Goal: Task Accomplishment & Management: Manage account settings

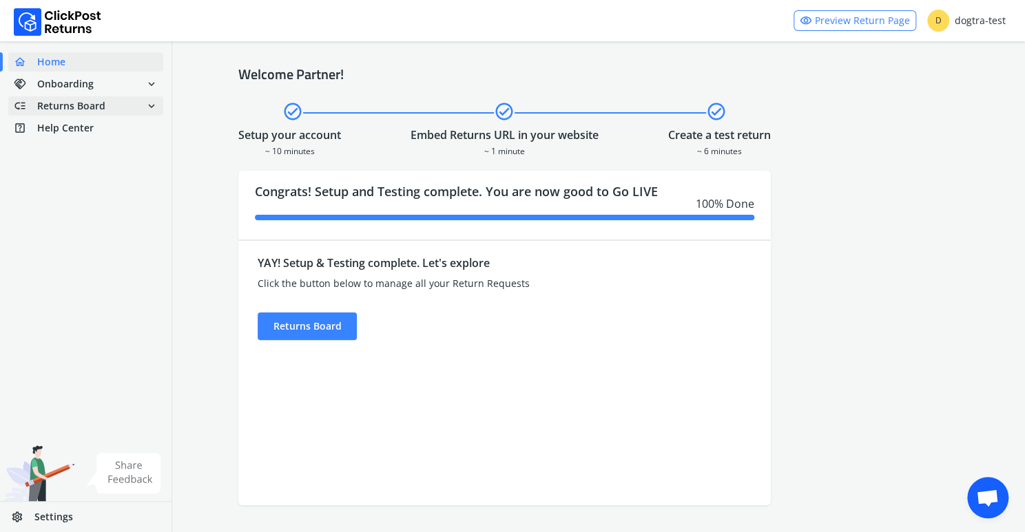
click at [81, 107] on span "Returns Board" at bounding box center [71, 106] width 68 height 14
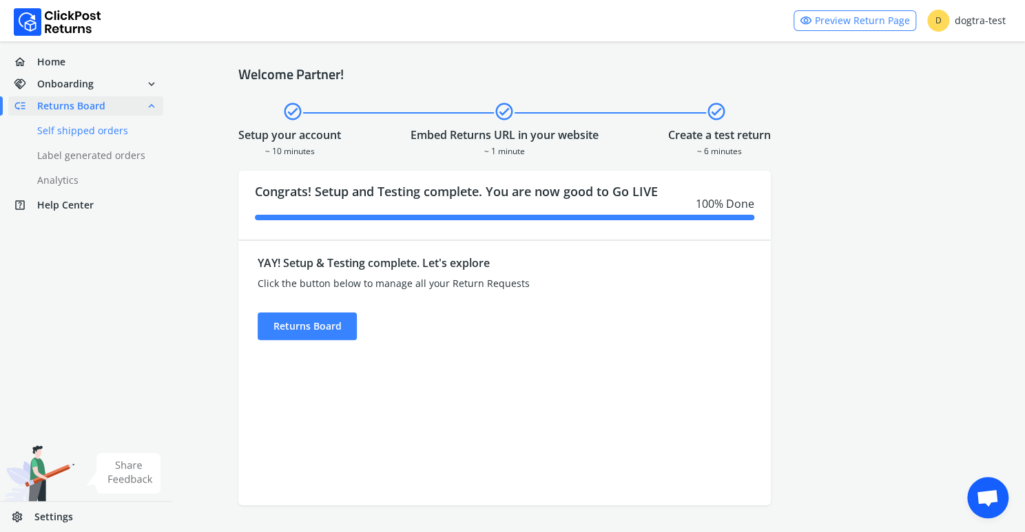
click at [78, 134] on link "done Self shipped orders" at bounding box center [93, 130] width 171 height 19
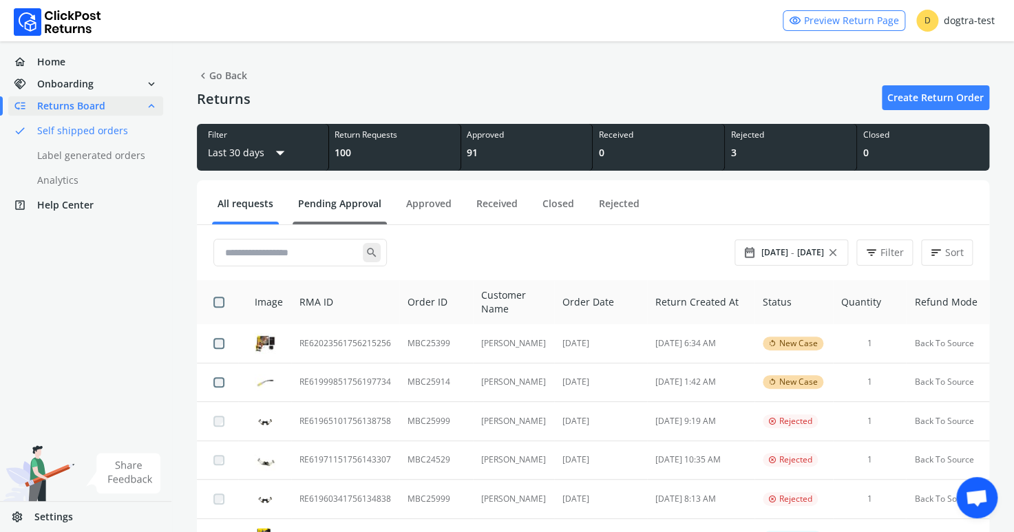
click at [333, 200] on link "Pending Approval" at bounding box center [340, 209] width 94 height 24
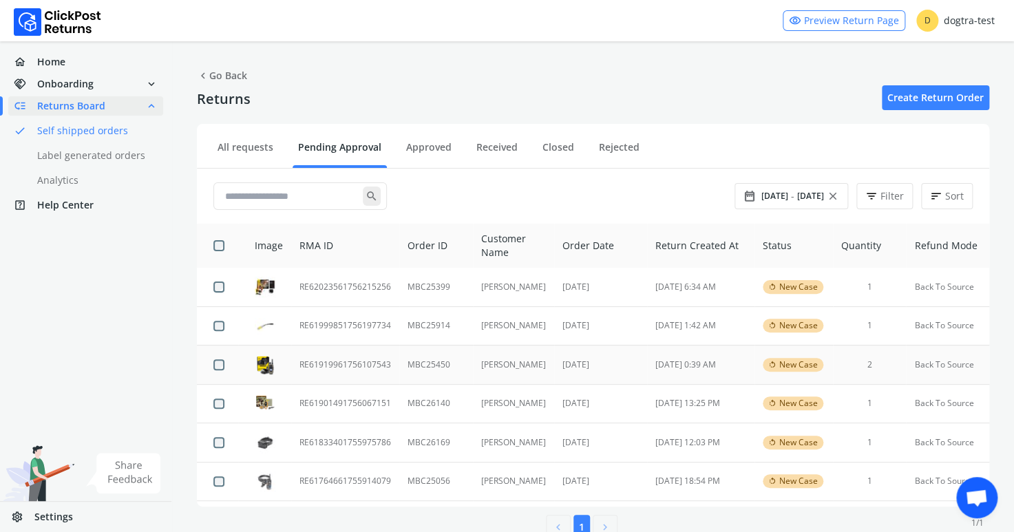
click at [355, 367] on td "RE61919961756107543" at bounding box center [345, 365] width 108 height 39
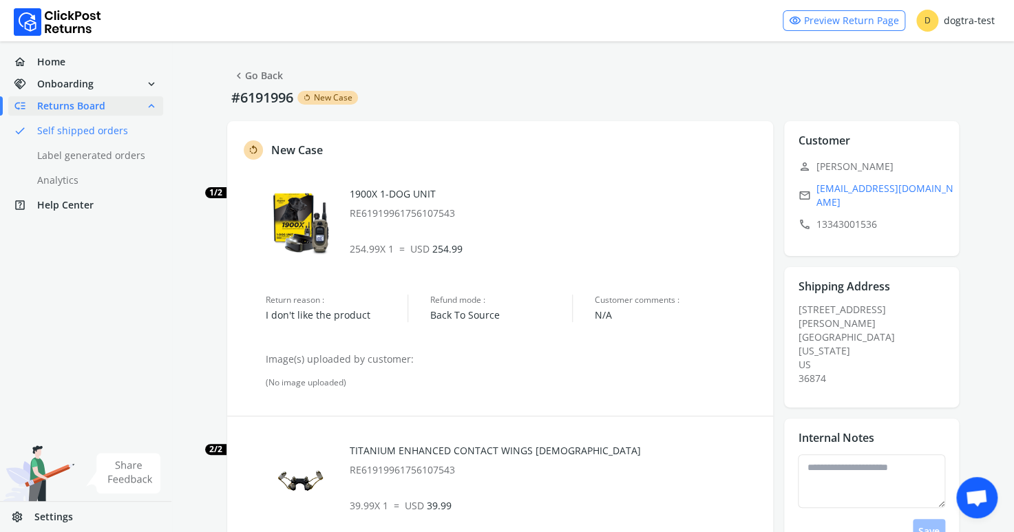
click at [260, 71] on link "chevron_left Go Back" at bounding box center [258, 75] width 50 height 19
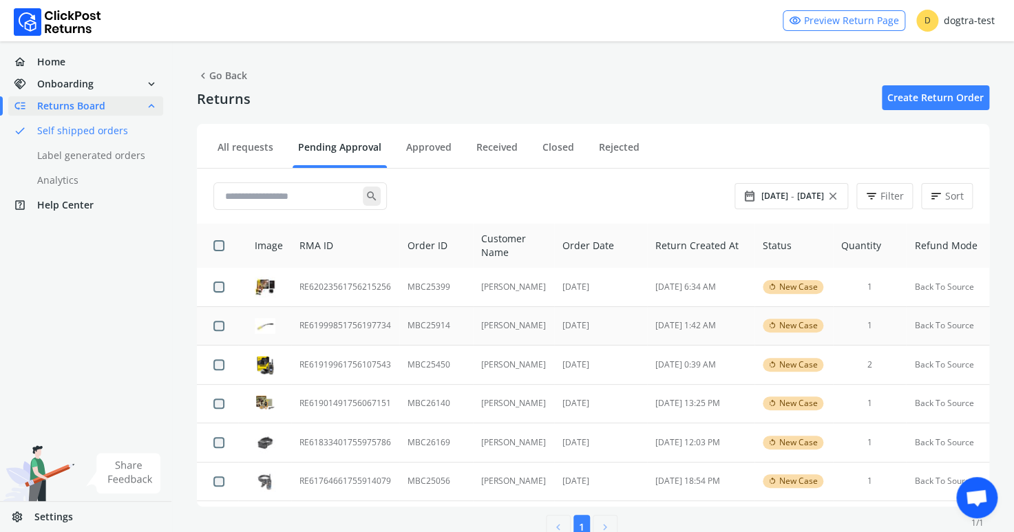
click at [338, 327] on td "RE61999851756197734" at bounding box center [345, 325] width 108 height 39
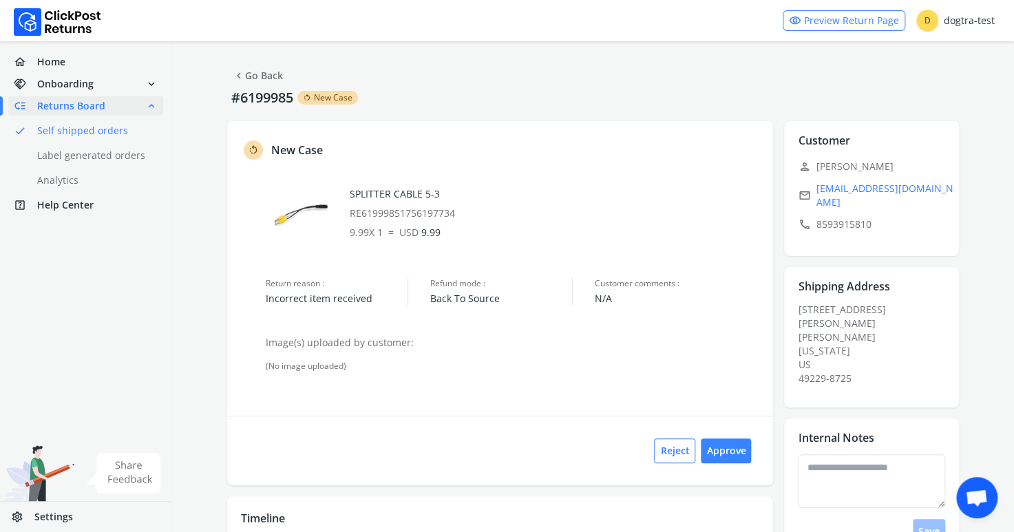
click at [259, 76] on link "chevron_left Go Back" at bounding box center [258, 75] width 50 height 19
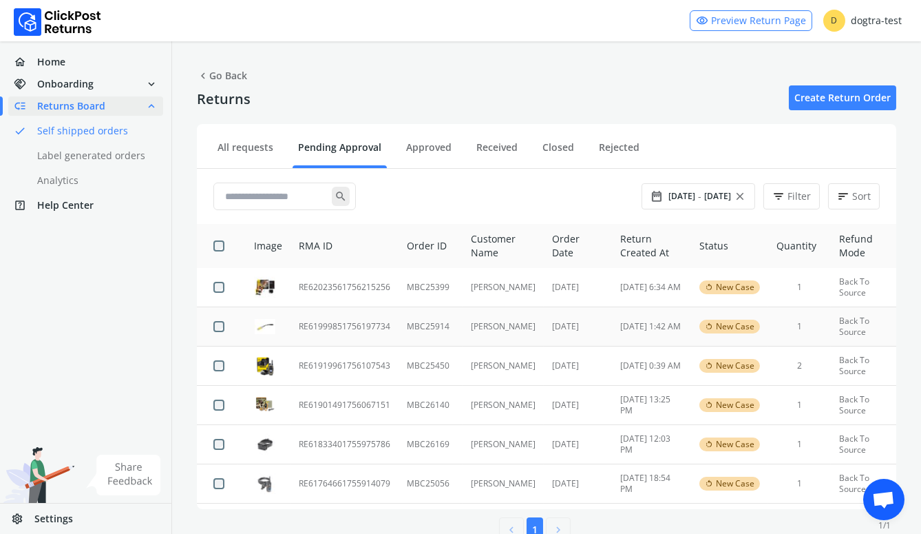
click at [328, 320] on td "RE61999851756197734" at bounding box center [345, 326] width 108 height 39
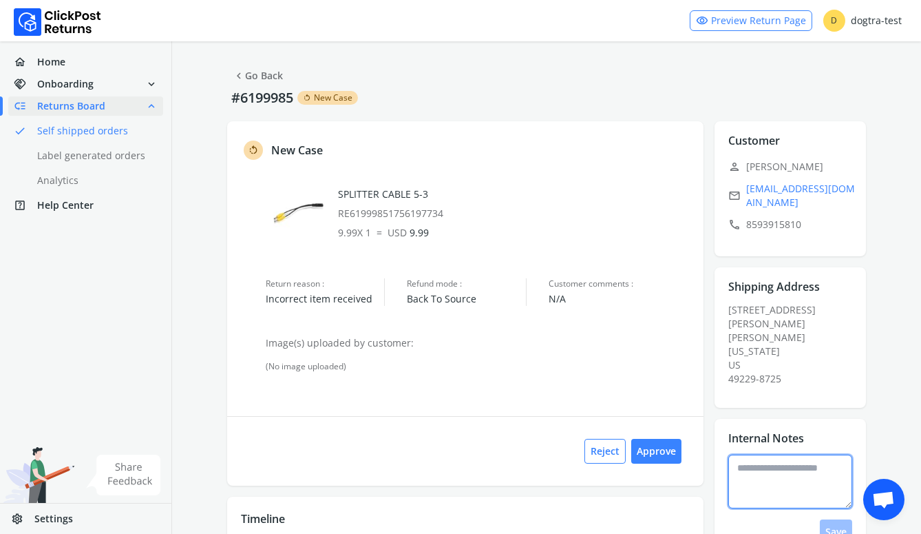
click at [781, 454] on textarea at bounding box center [791, 481] width 124 height 54
type textarea "**********"
click at [833, 519] on button "Save" at bounding box center [836, 531] width 32 height 25
click at [662, 450] on button "Approve" at bounding box center [656, 451] width 50 height 25
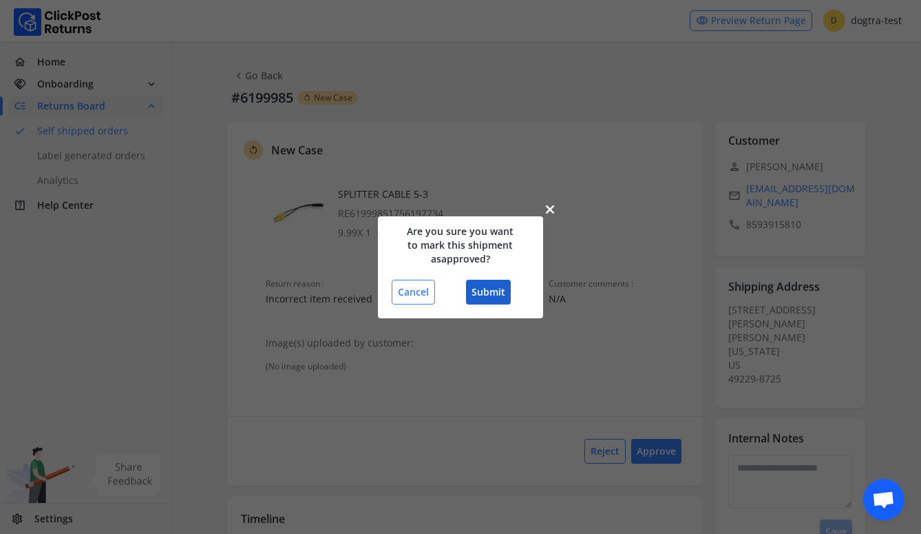
click at [489, 293] on button "Submit" at bounding box center [488, 292] width 45 height 25
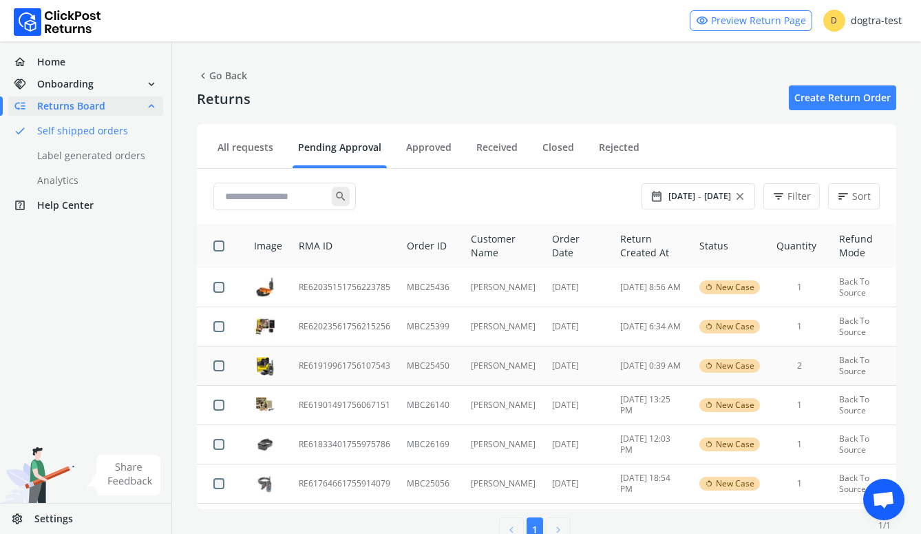
click at [337, 366] on td "RE61919961756107543" at bounding box center [345, 365] width 108 height 39
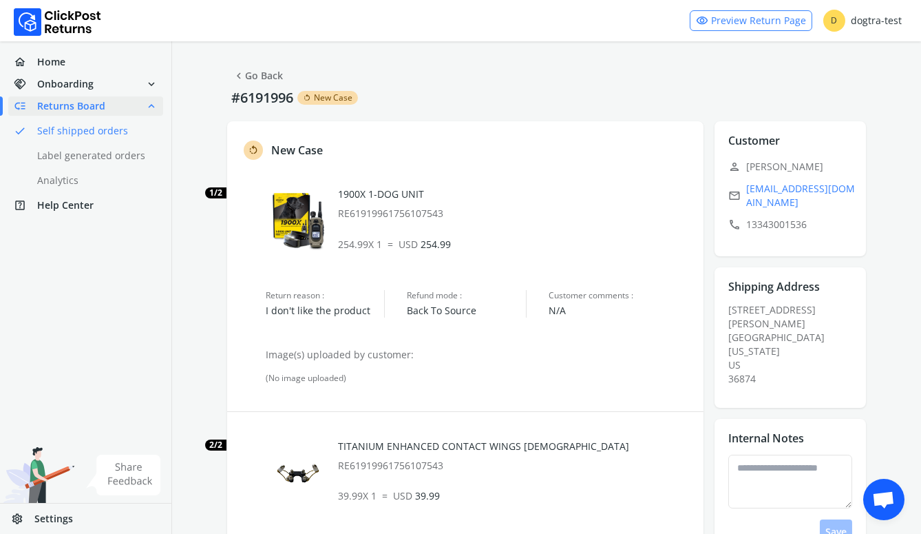
click at [271, 75] on link "chevron_left Go Back" at bounding box center [258, 75] width 50 height 19
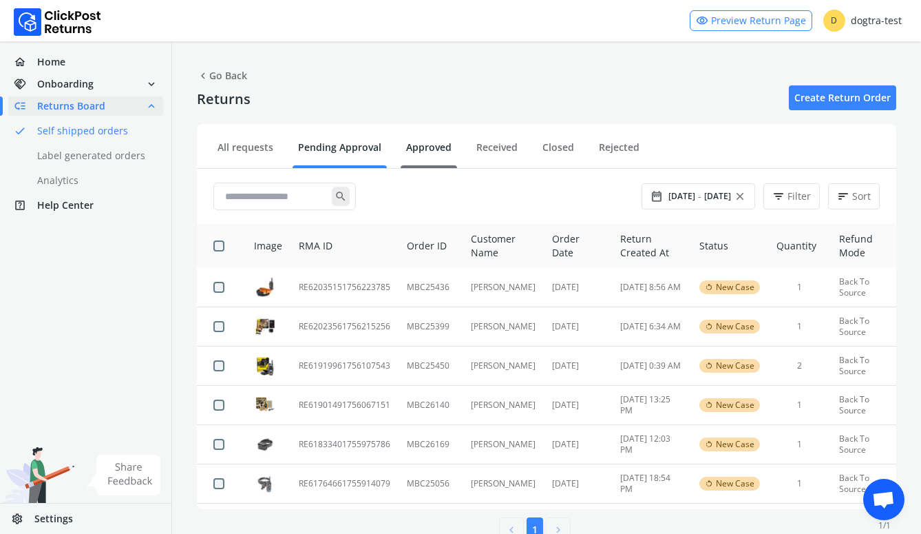
click at [419, 141] on link "Approved" at bounding box center [429, 152] width 56 height 24
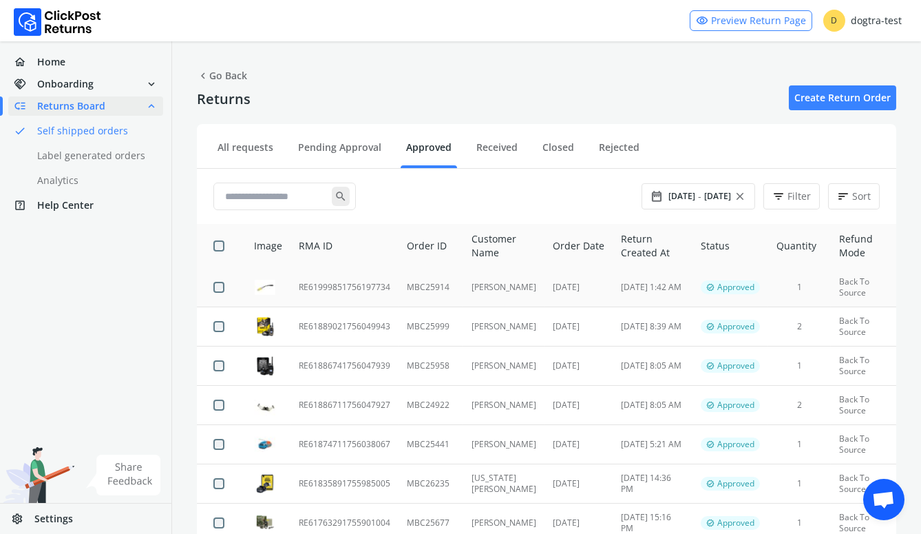
click at [360, 289] on td "RE61999851756197734" at bounding box center [345, 287] width 108 height 39
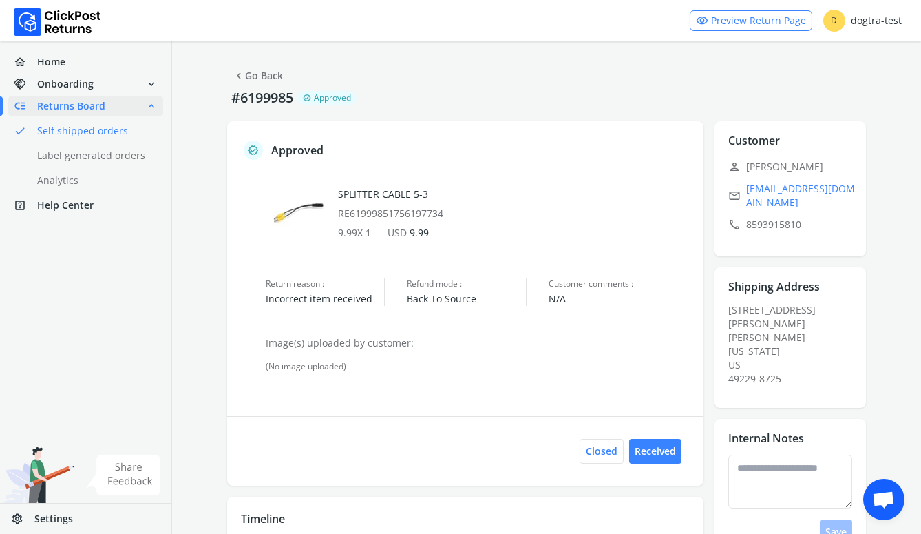
click at [269, 76] on link "chevron_left Go Back" at bounding box center [258, 75] width 50 height 19
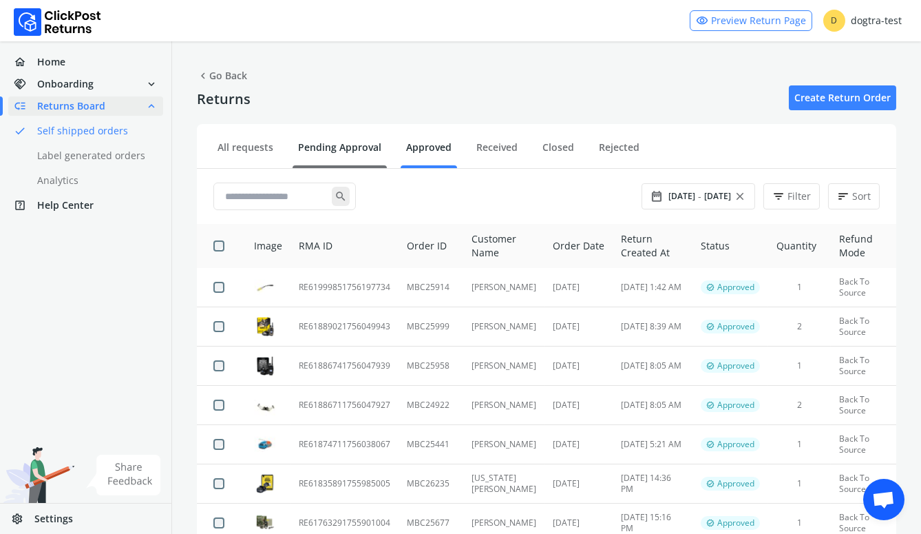
click at [323, 149] on link "Pending Approval" at bounding box center [340, 152] width 94 height 24
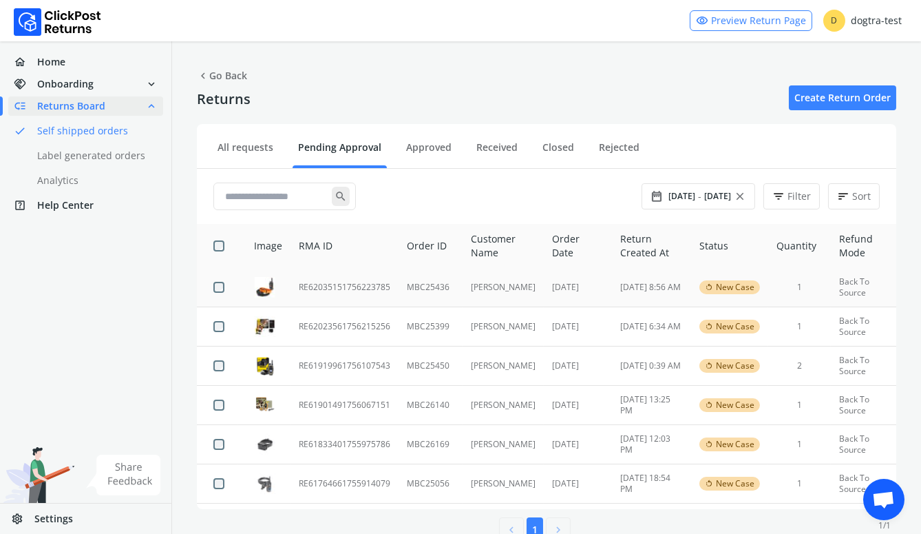
click at [325, 287] on td "RE62035151756223785" at bounding box center [345, 287] width 108 height 39
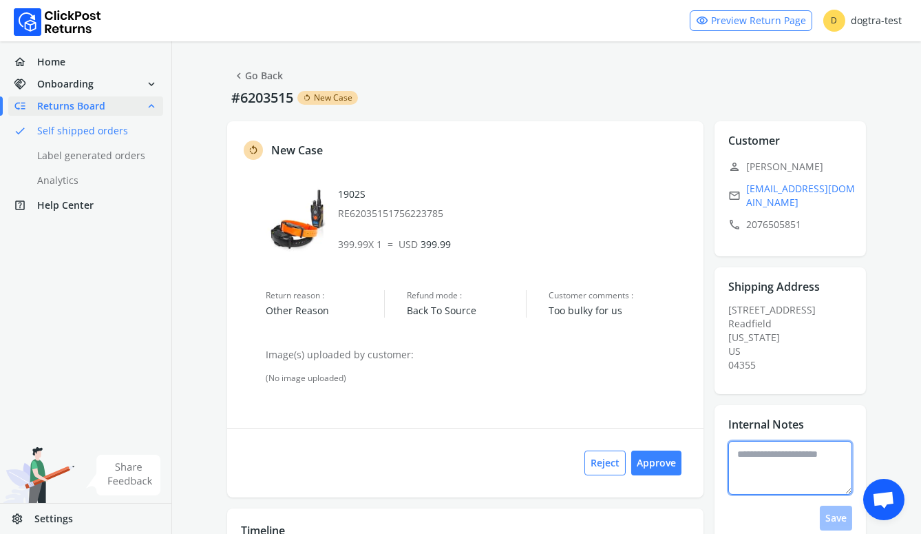
click at [769, 452] on textarea at bounding box center [791, 468] width 124 height 54
type textarea "**********"
click at [846, 509] on button "Save" at bounding box center [836, 517] width 32 height 25
click at [651, 459] on button "Approve" at bounding box center [656, 462] width 50 height 25
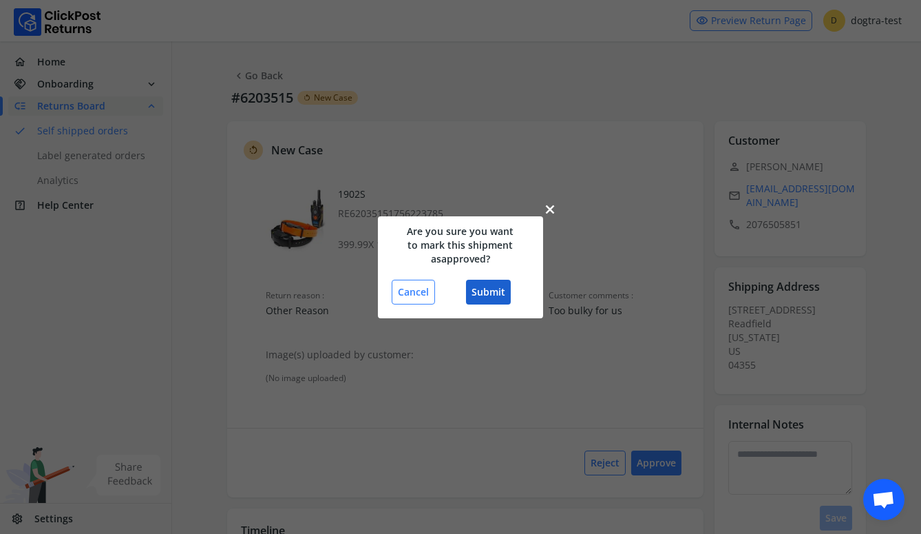
click at [492, 289] on button "Submit" at bounding box center [488, 292] width 45 height 25
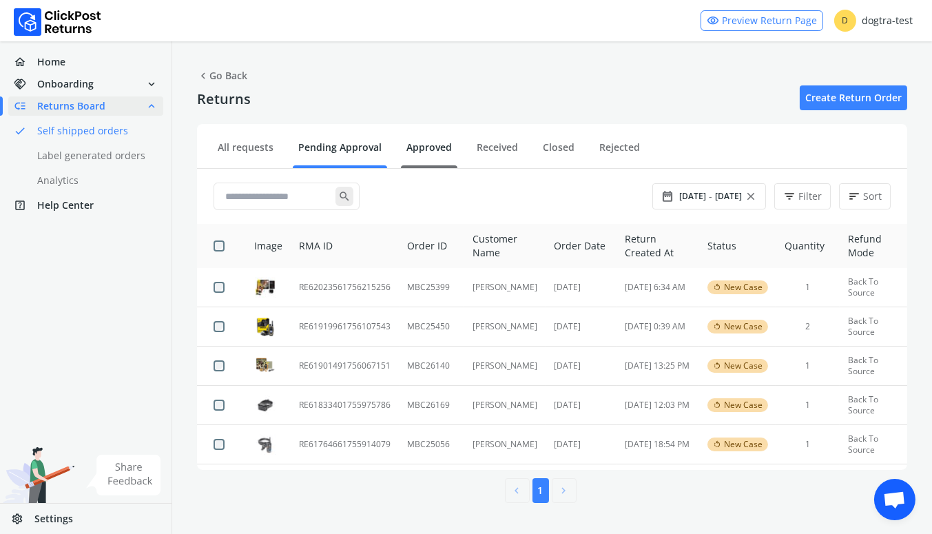
click at [427, 143] on link "Approved" at bounding box center [429, 152] width 56 height 24
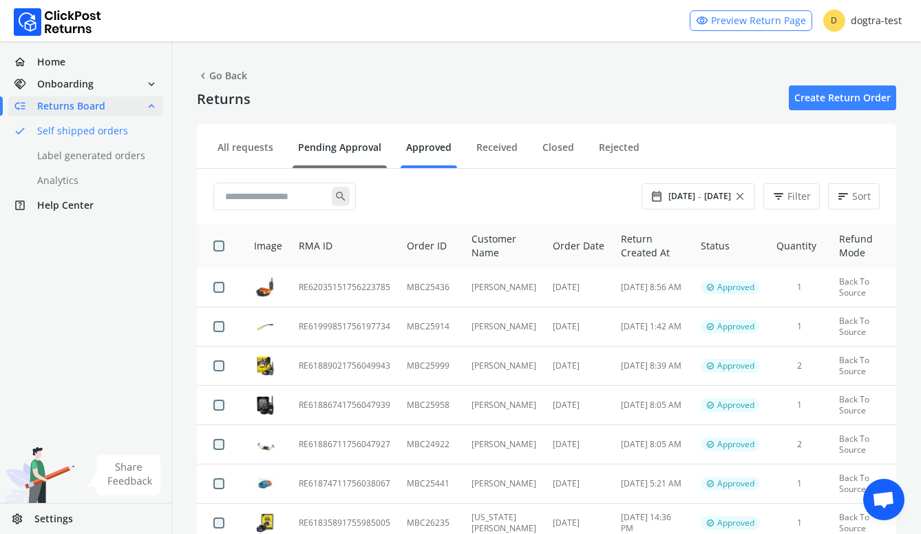
click at [326, 145] on link "Pending Approval" at bounding box center [340, 152] width 94 height 24
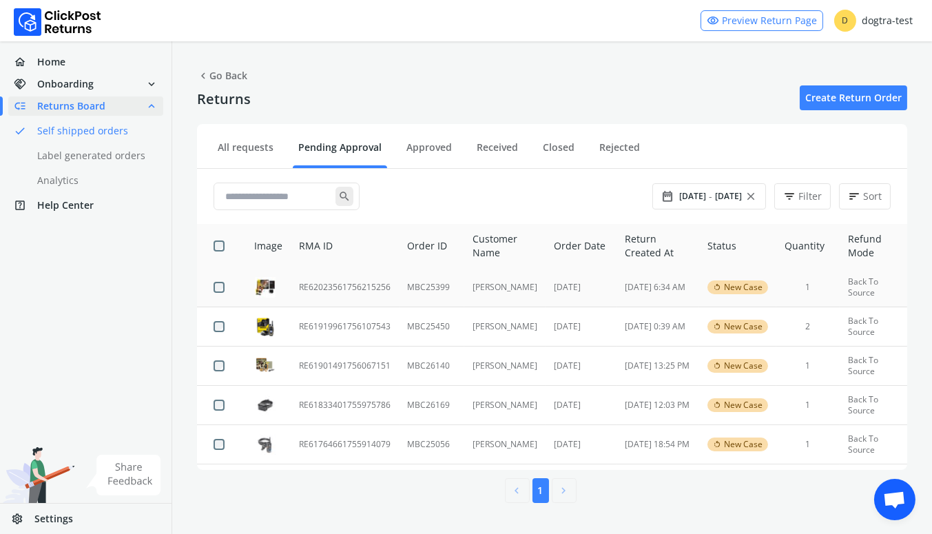
click at [322, 285] on td "RE62023561756215256" at bounding box center [345, 287] width 108 height 39
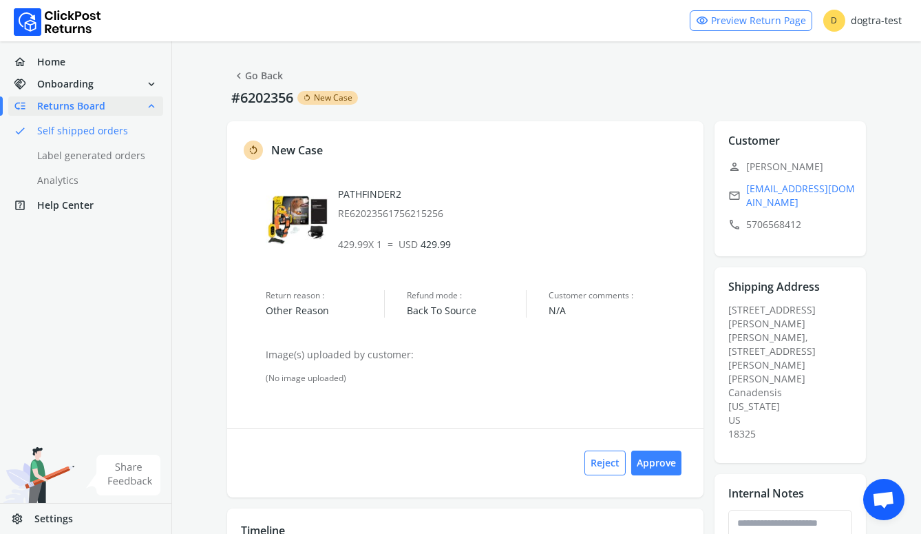
scroll to position [61, 0]
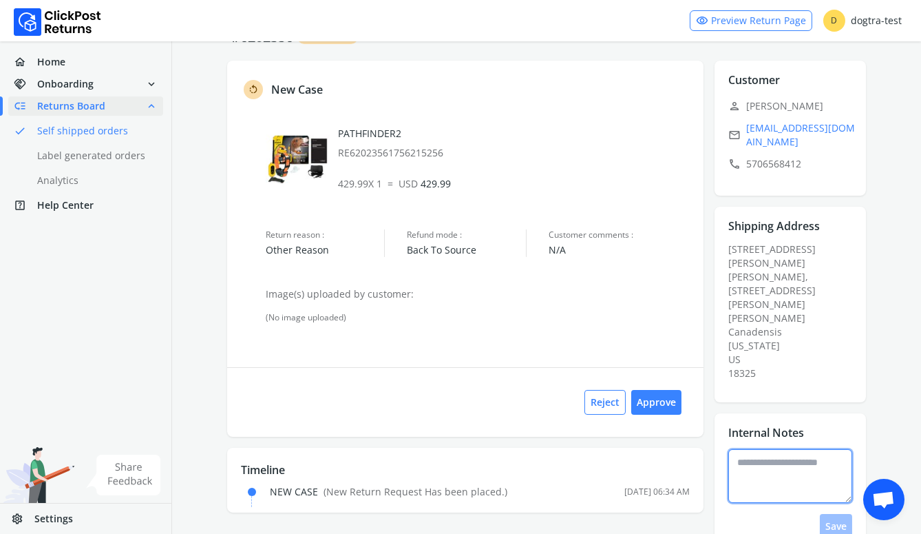
click at [777, 449] on textarea at bounding box center [791, 476] width 124 height 54
type textarea "**********"
click at [837, 514] on button "Save" at bounding box center [836, 526] width 32 height 25
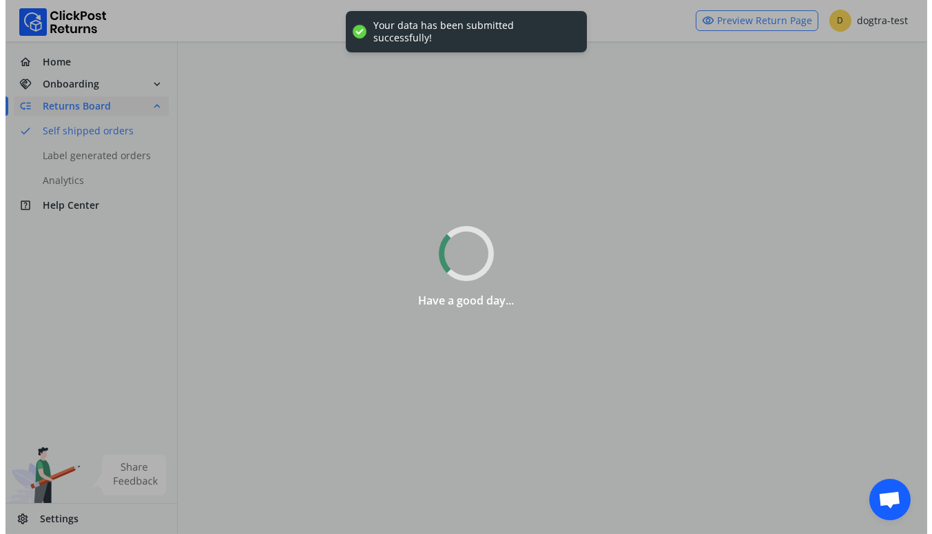
scroll to position [0, 0]
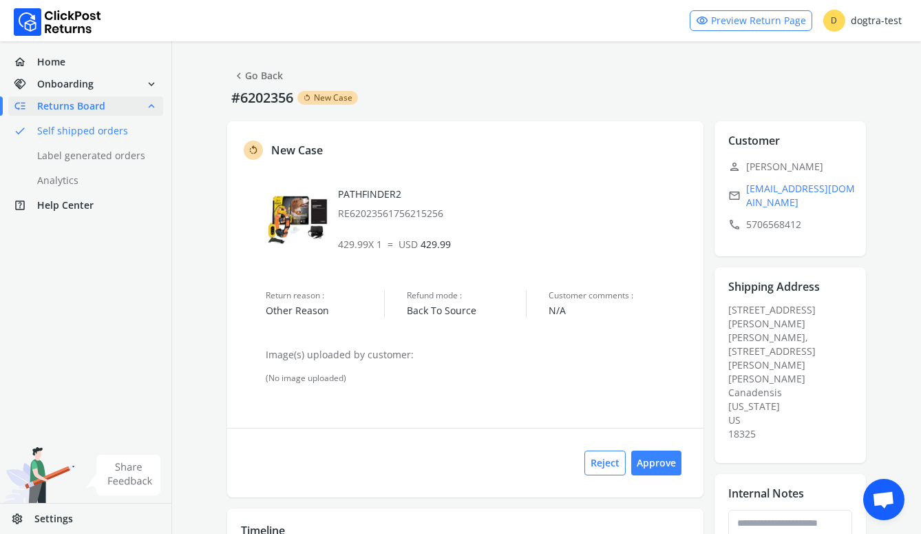
click at [249, 75] on link "chevron_left Go Back" at bounding box center [258, 75] width 50 height 19
